Goal: Share content: Share content

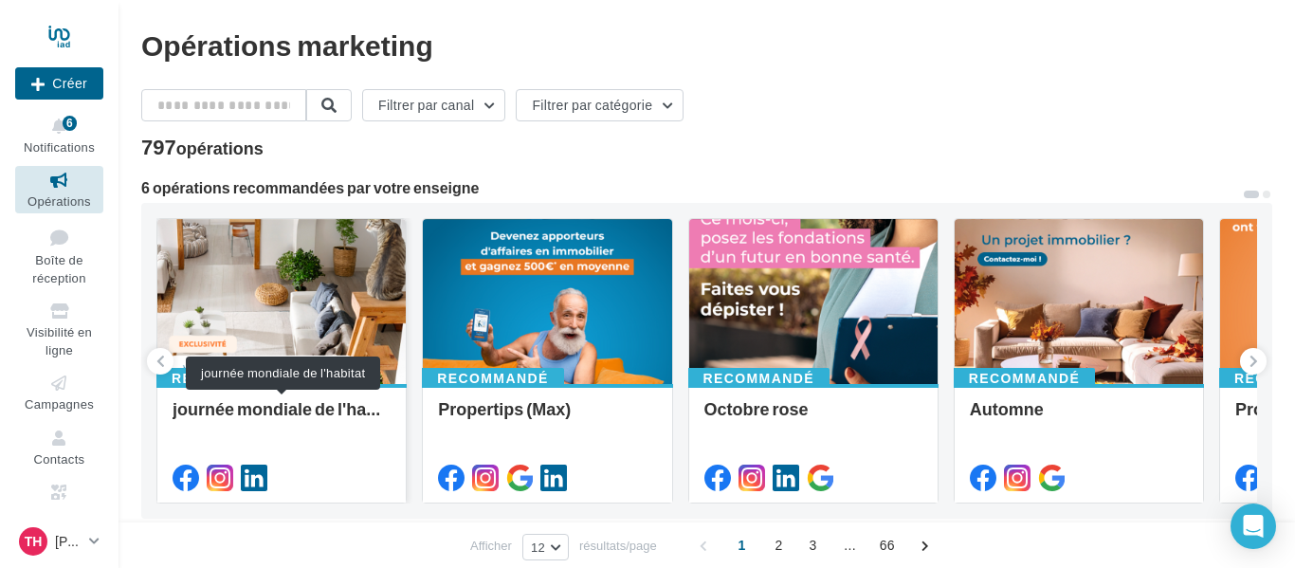
click at [295, 415] on div "journée mondiale de l'habitat" at bounding box center [281, 418] width 218 height 38
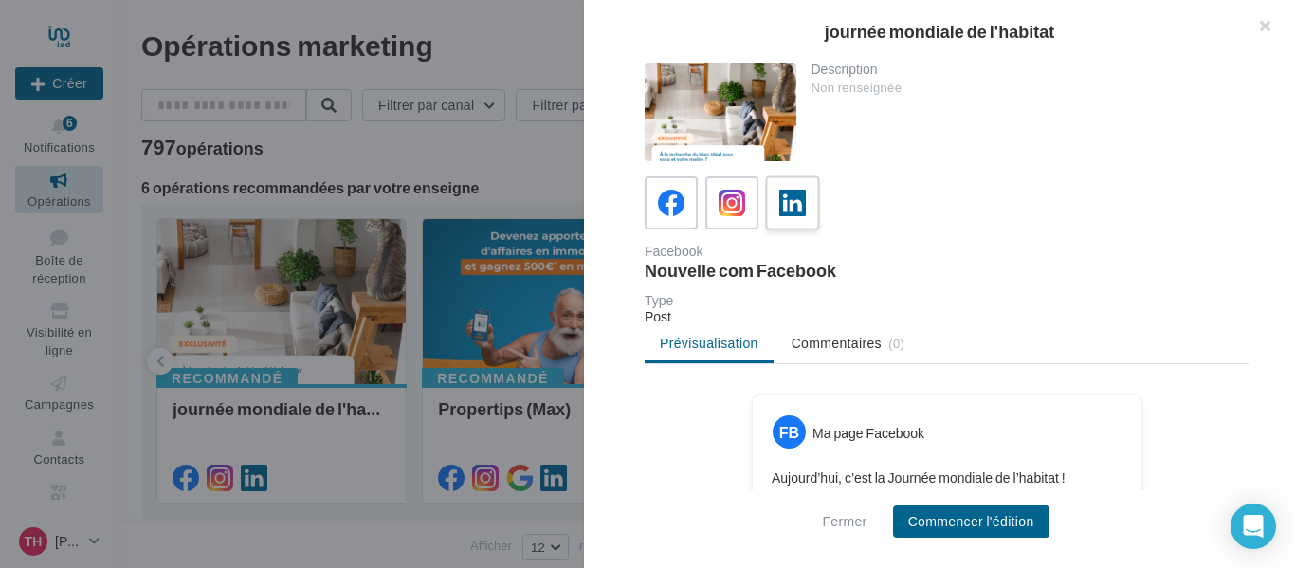
click at [782, 201] on icon at bounding box center [792, 203] width 27 height 27
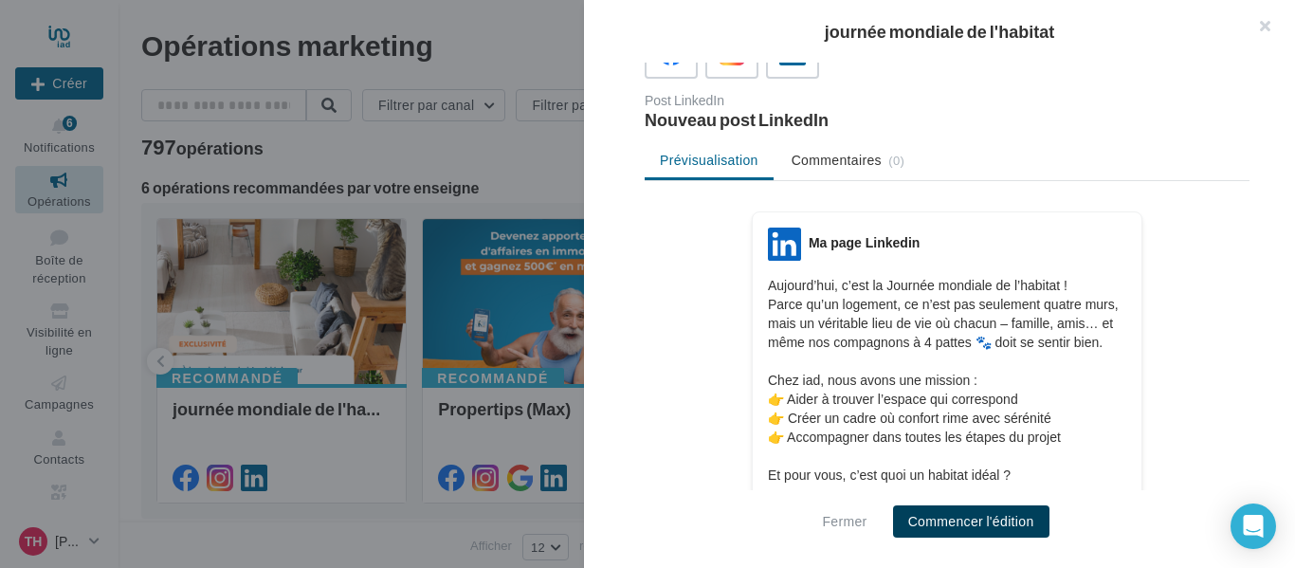
scroll to position [161, 0]
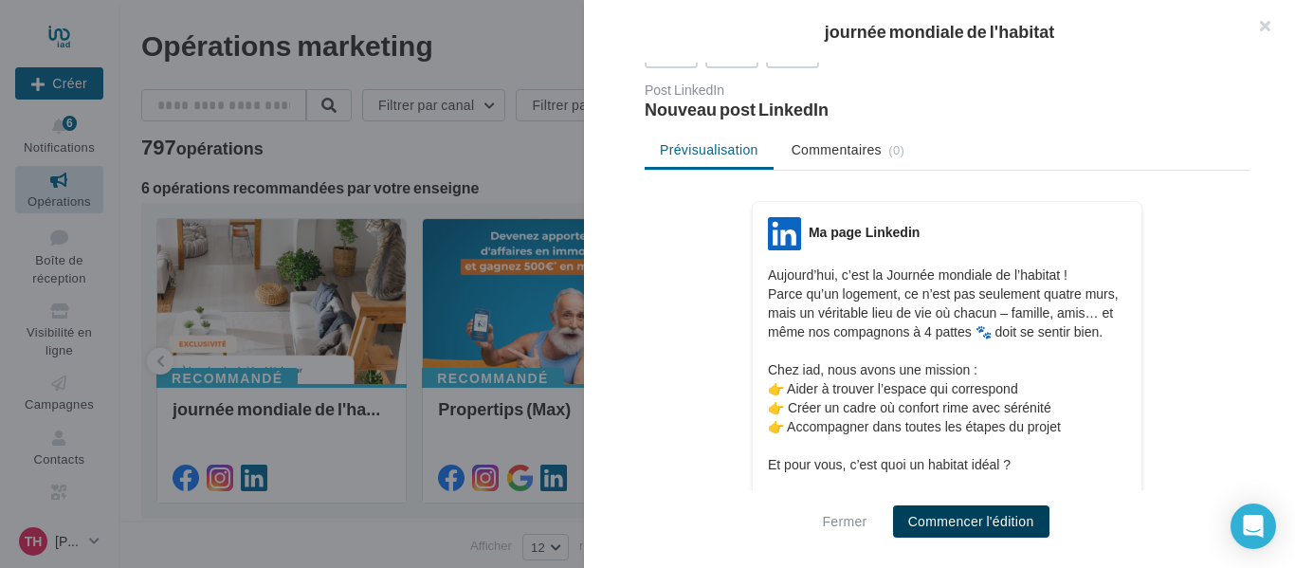
click at [1005, 534] on button "Commencer l'édition" at bounding box center [971, 521] width 156 height 32
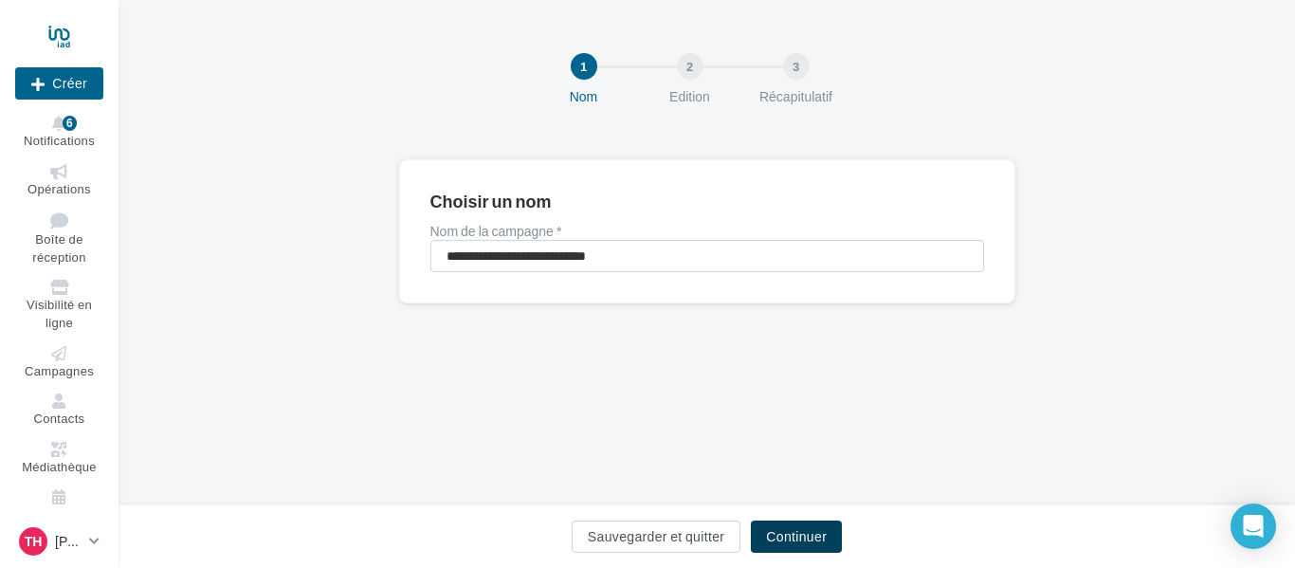
click at [800, 522] on button "Continuer" at bounding box center [796, 536] width 91 height 32
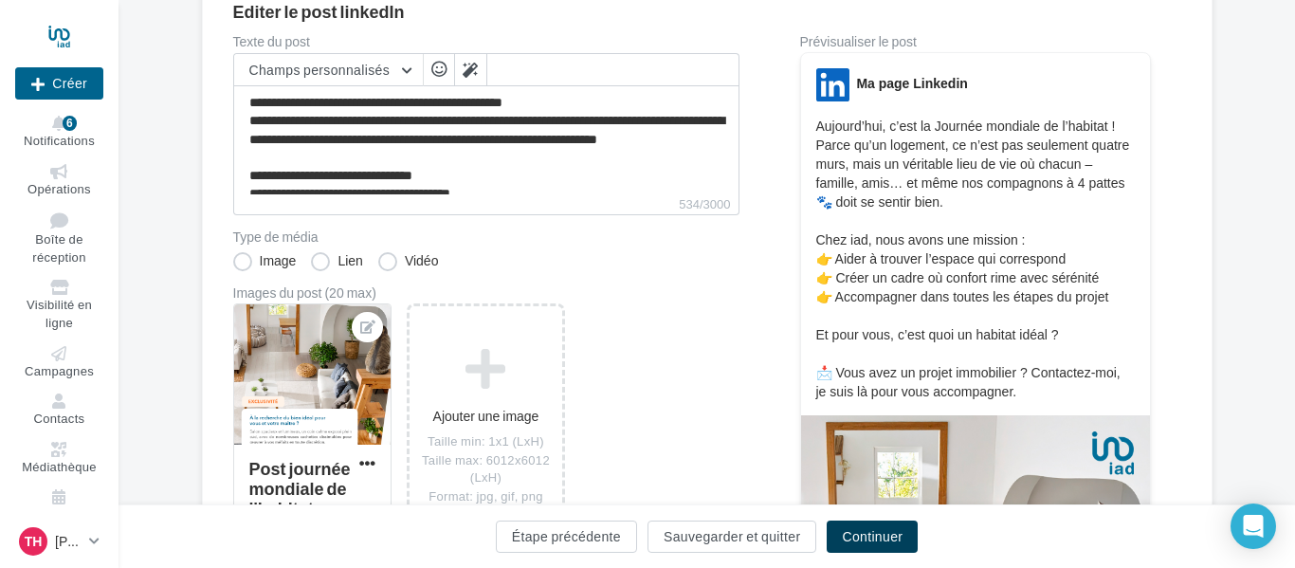
scroll to position [227, 0]
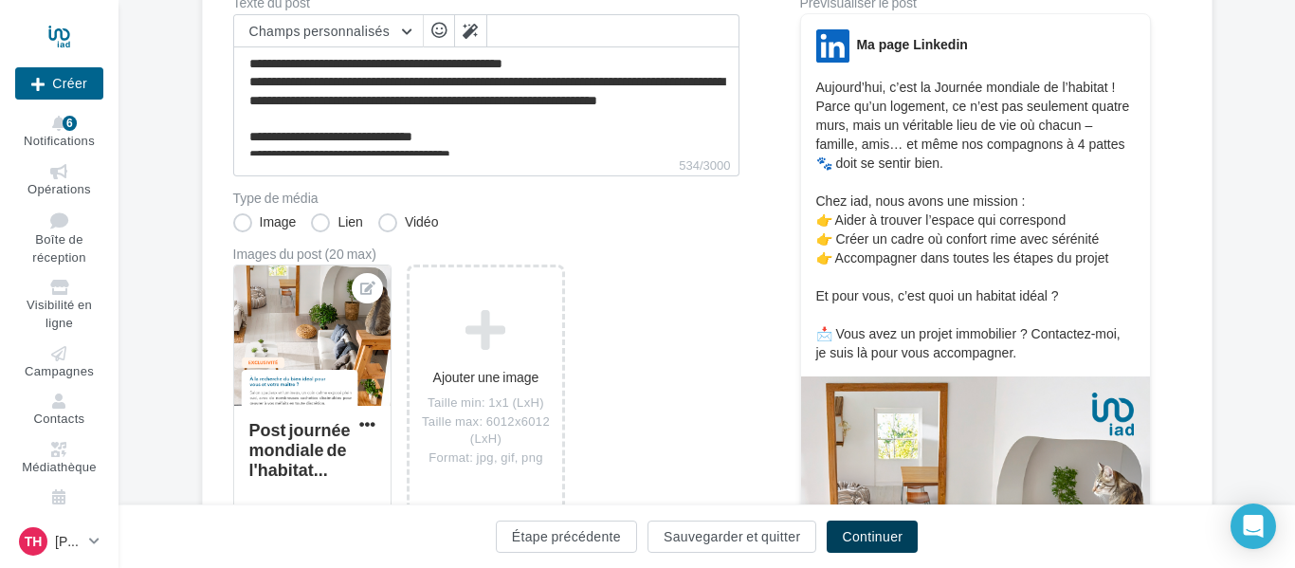
click at [888, 541] on button "Continuer" at bounding box center [871, 536] width 91 height 32
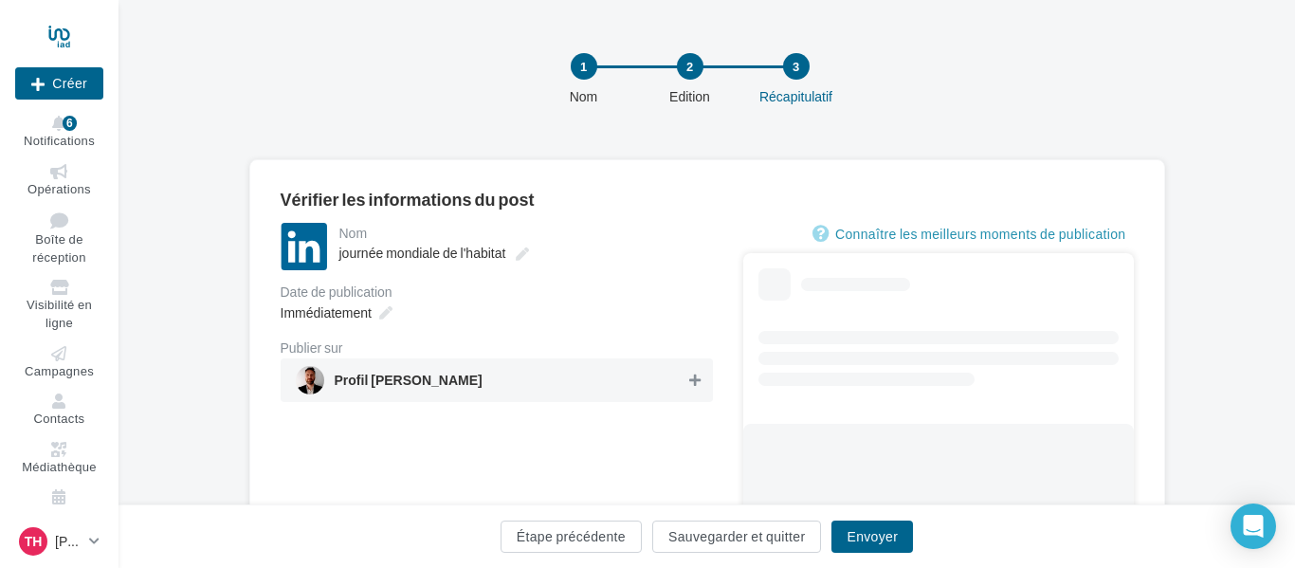
click at [691, 159] on div "**********" at bounding box center [706, 435] width 915 height 553
click at [651, 398] on div "Profil [PERSON_NAME]" at bounding box center [497, 380] width 432 height 44
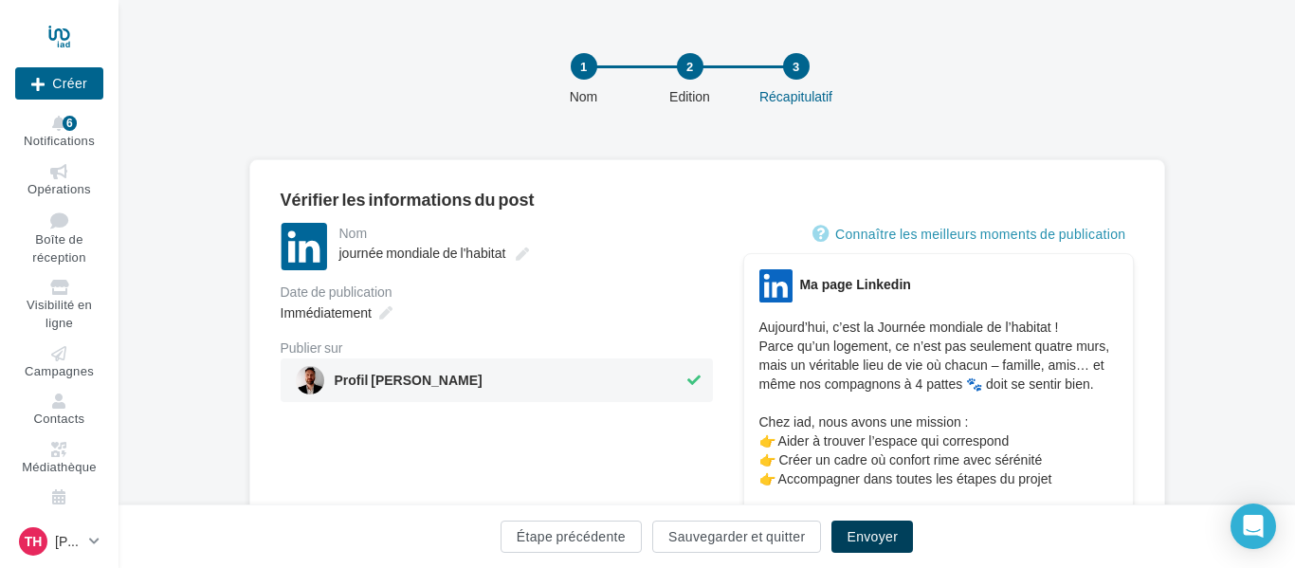
click at [880, 544] on button "Envoyer" at bounding box center [872, 536] width 82 height 32
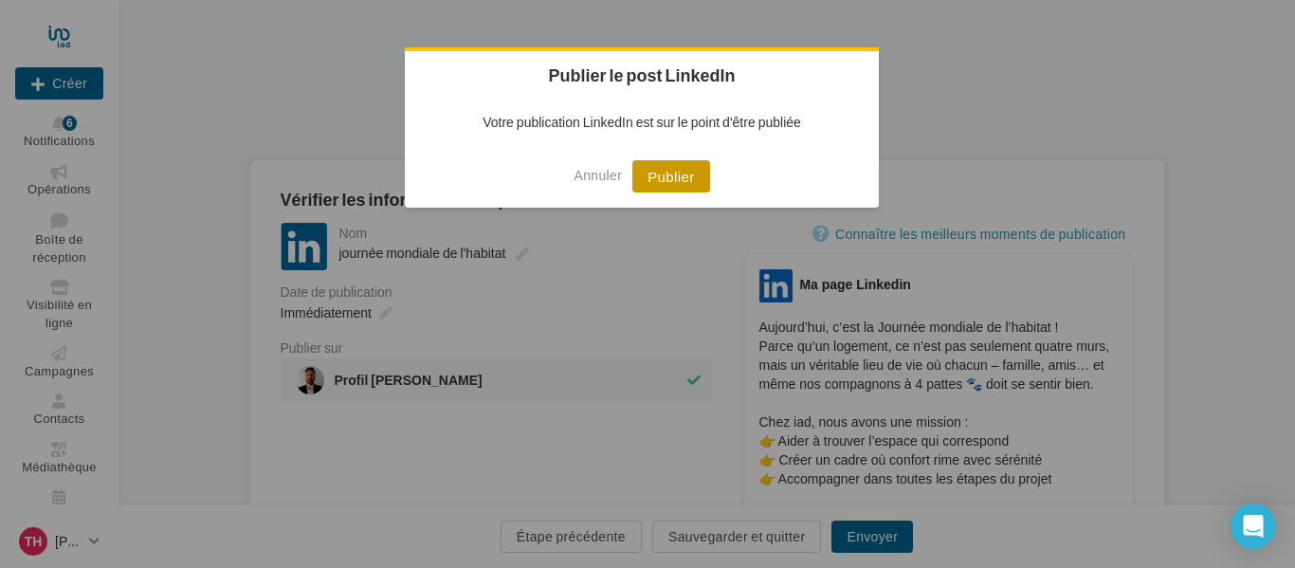
click at [663, 173] on button "Publier" at bounding box center [670, 176] width 77 height 32
